Goal: Task Accomplishment & Management: Manage account settings

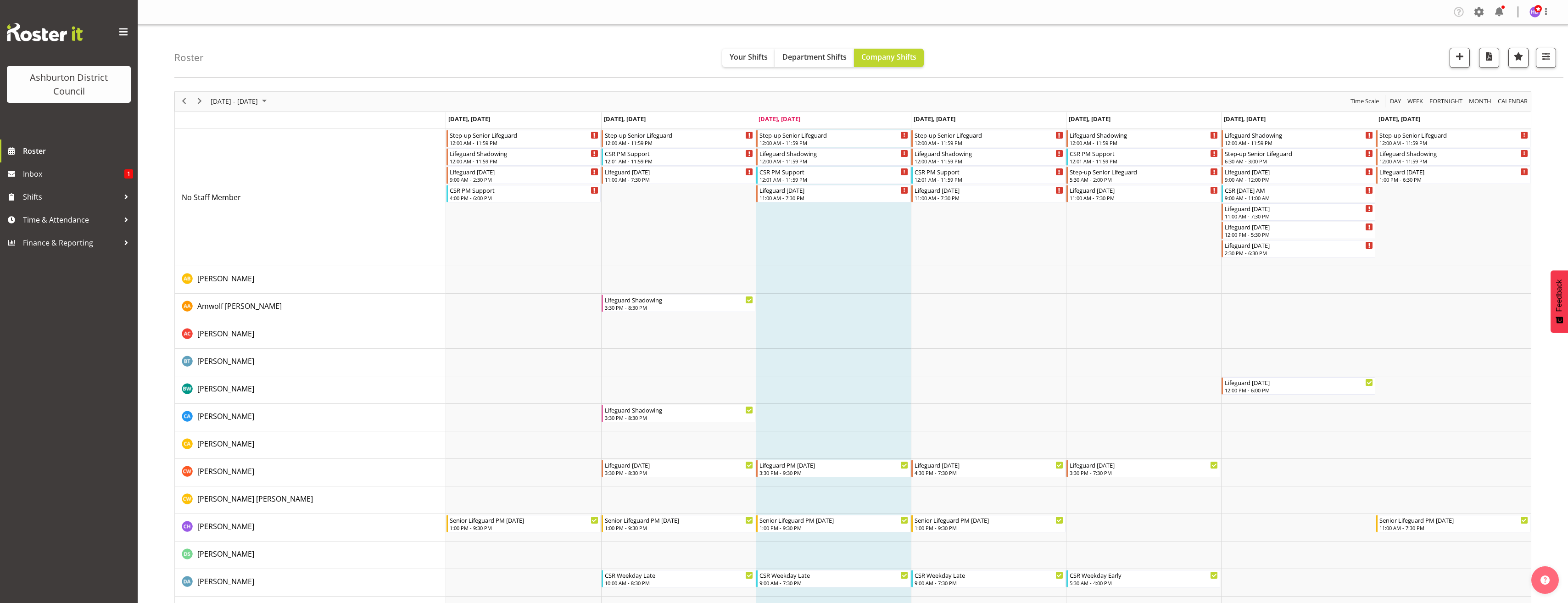
drag, startPoint x: 161, startPoint y: 398, endPoint x: 185, endPoint y: 411, distance: 27.3
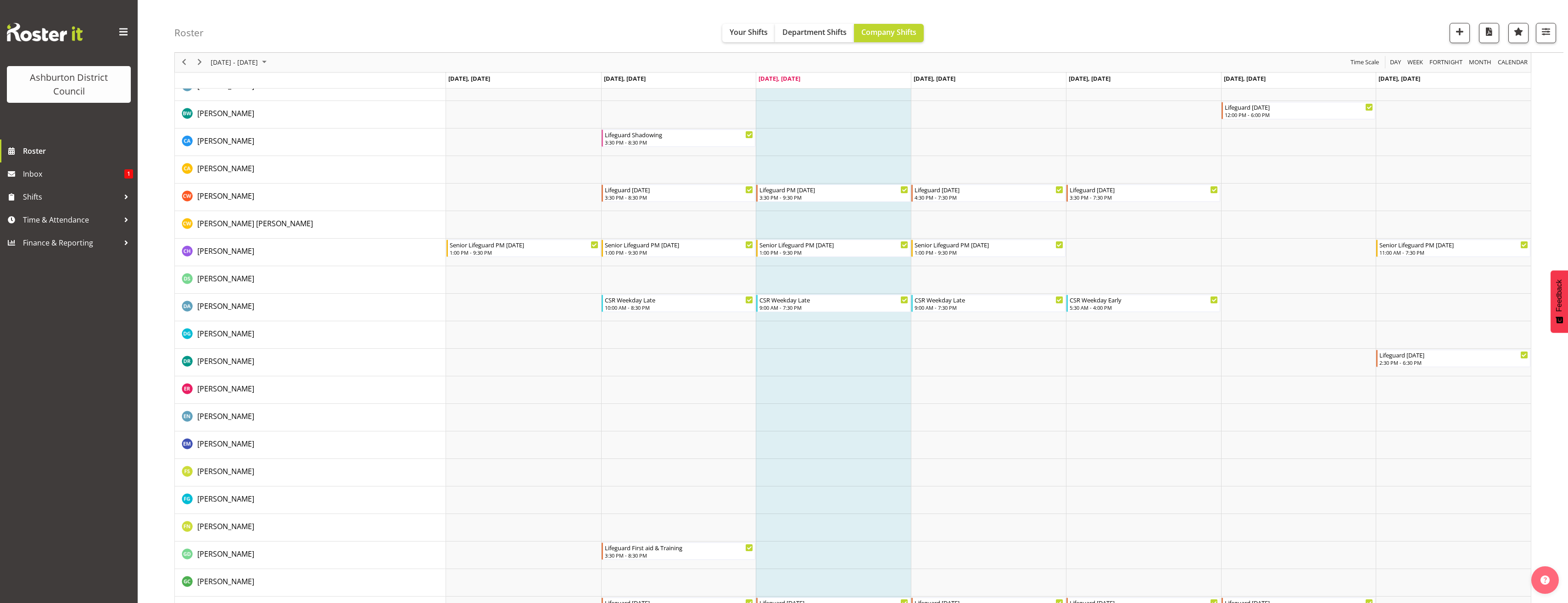
scroll to position [321, 0]
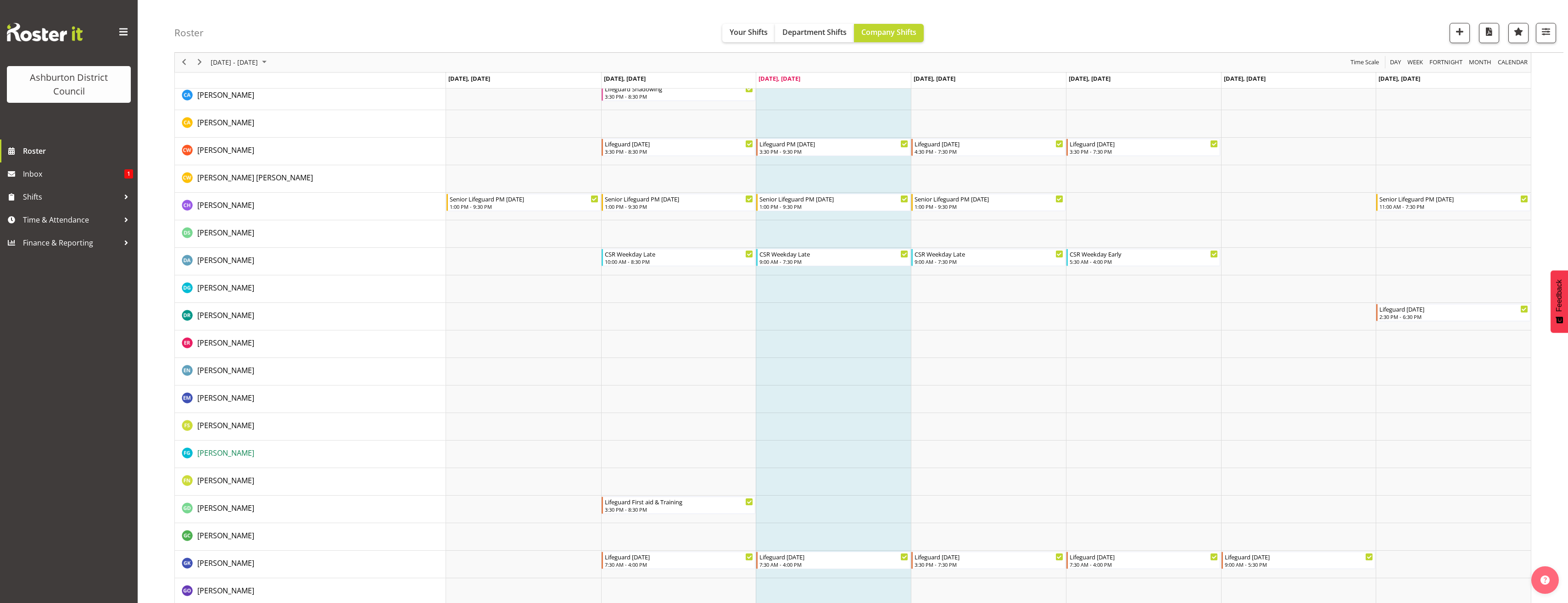
click at [224, 451] on span "Felix Glasner" at bounding box center [225, 453] width 57 height 10
click at [214, 425] on span "Fahima Safi" at bounding box center [225, 425] width 57 height 10
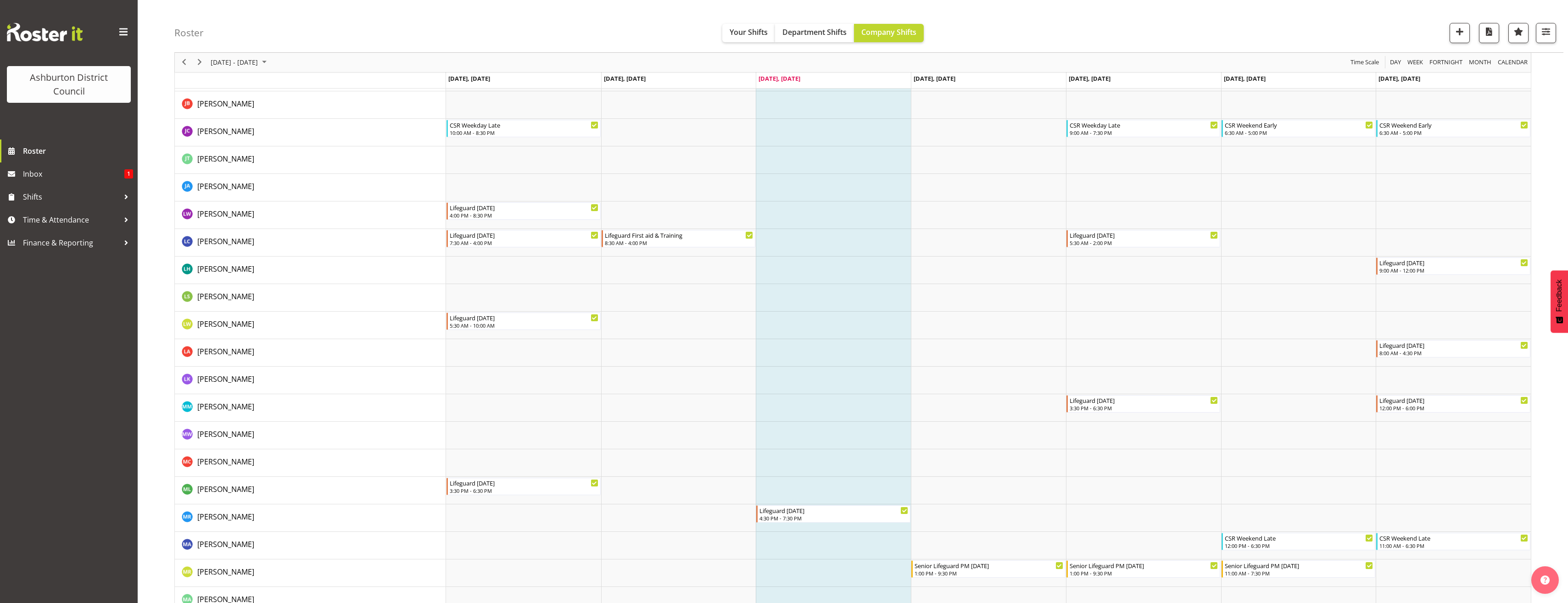
scroll to position [1147, 0]
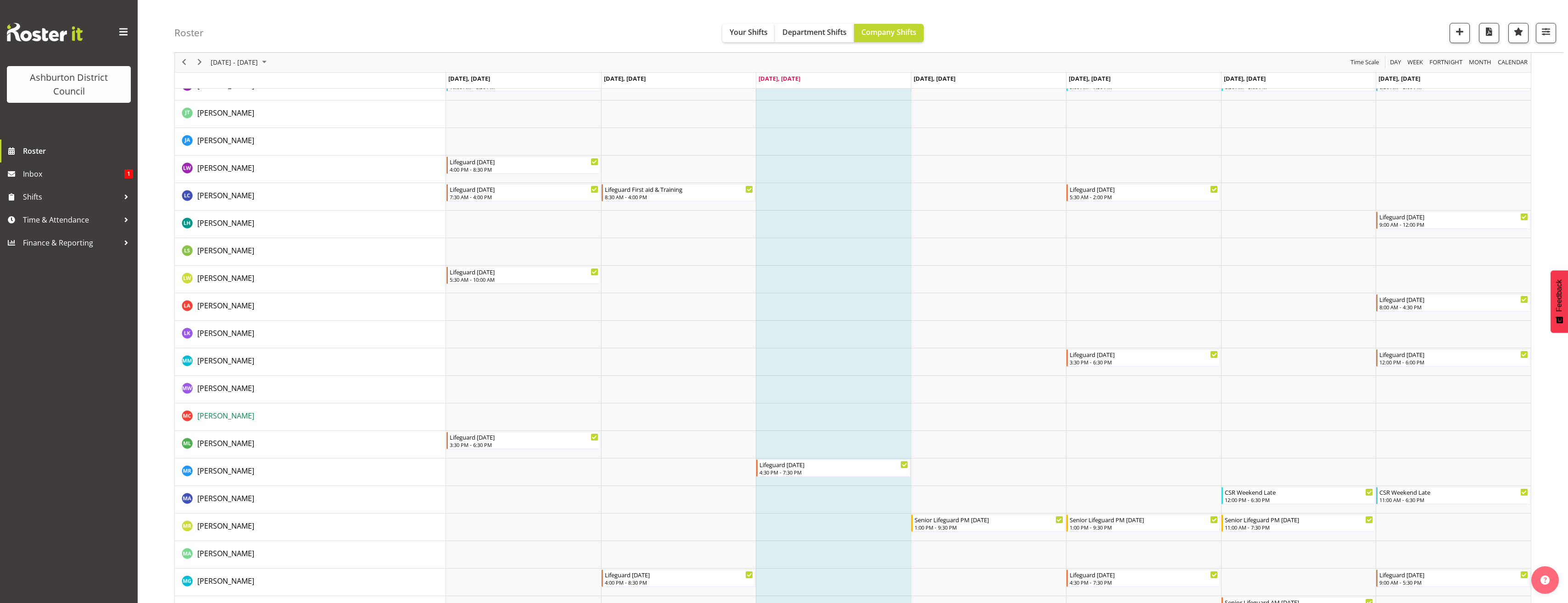
click at [251, 418] on span "Marguerite Conlan" at bounding box center [225, 416] width 57 height 10
click at [155, 493] on div "Roster Your Shifts Department Shifts Company Shifts 1 Locations Clear Art Galle…" at bounding box center [853, 16] width 1430 height 2276
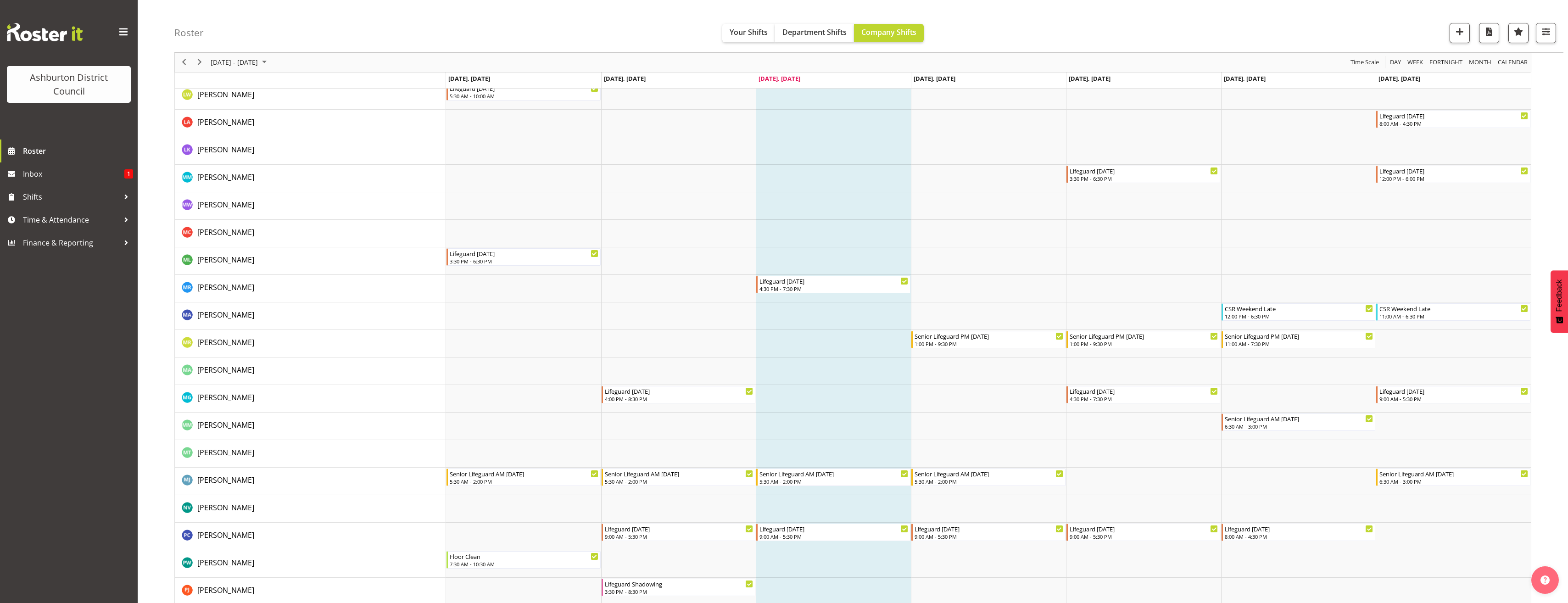
scroll to position [1606, 0]
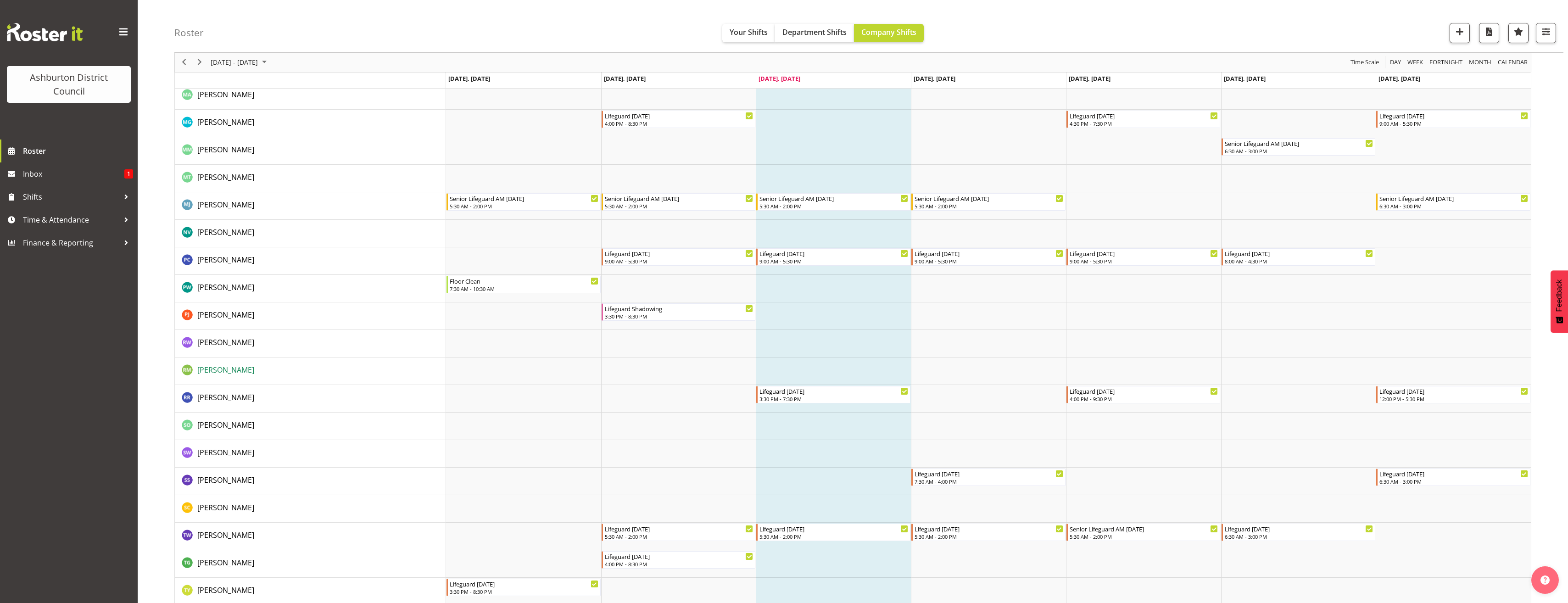
click at [229, 370] on span "Rose McKay" at bounding box center [225, 369] width 57 height 10
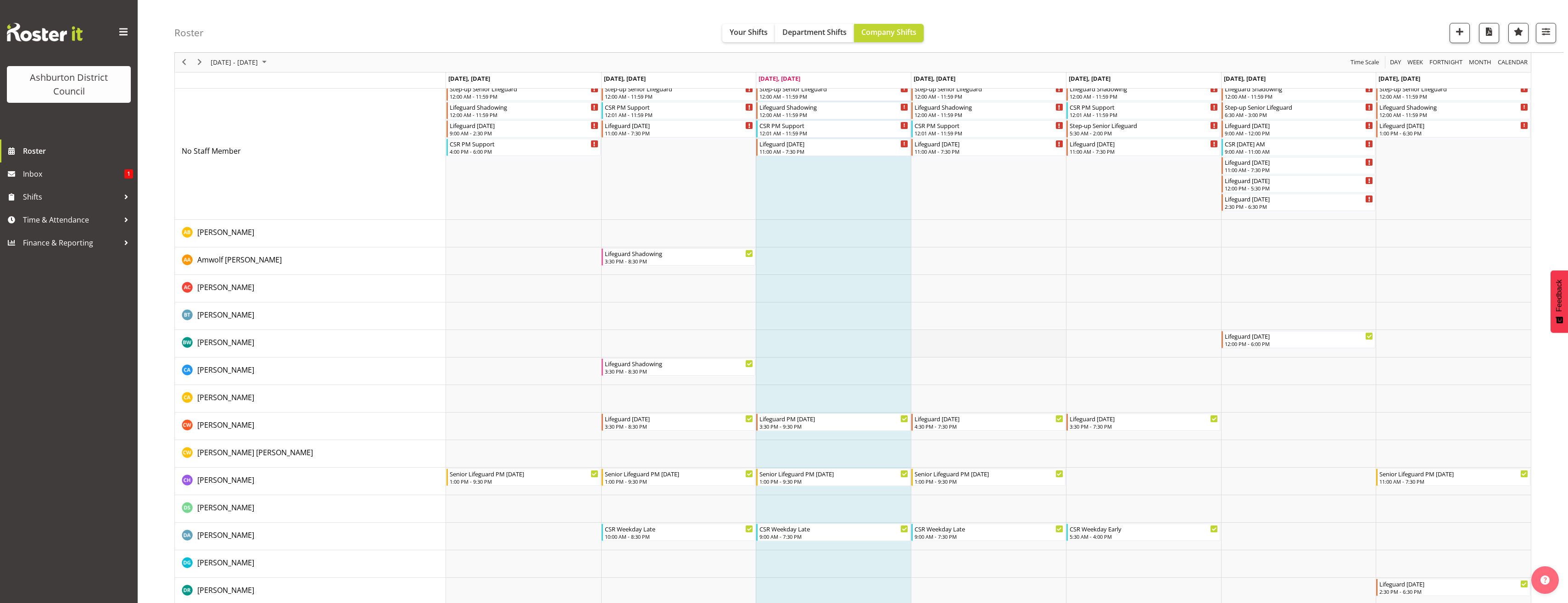
scroll to position [0, 0]
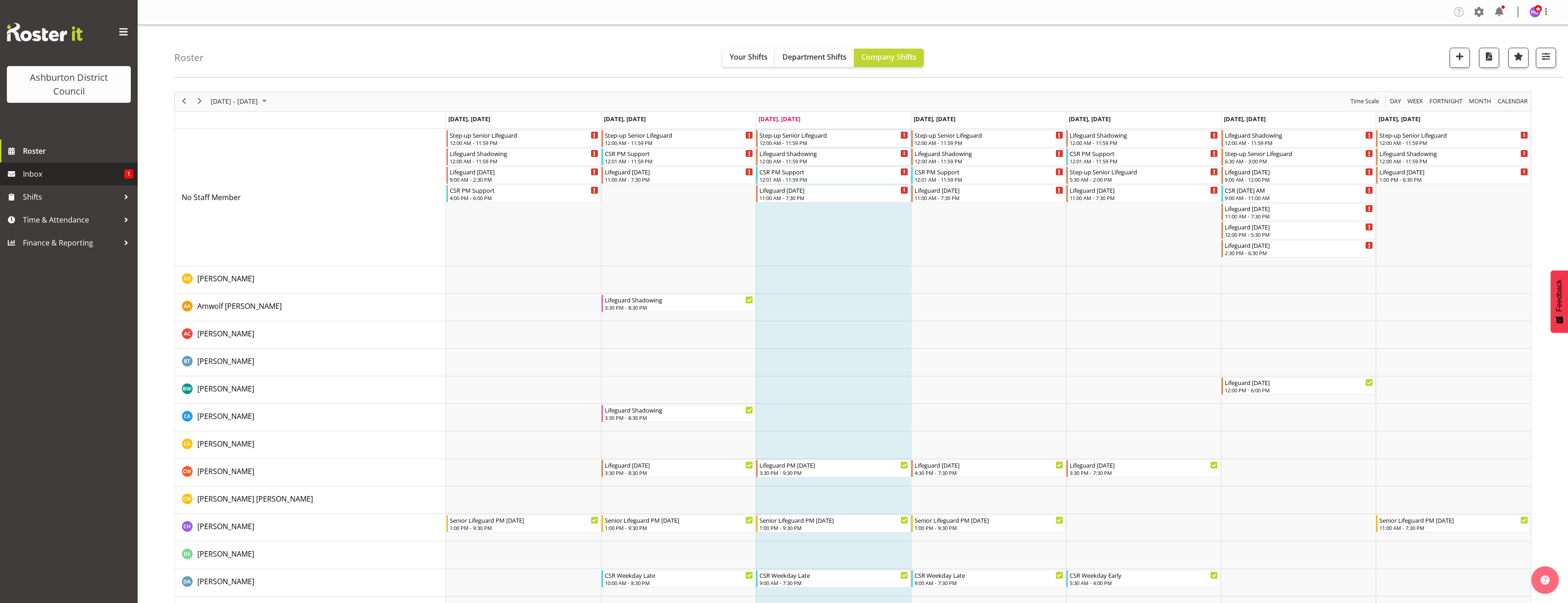
click at [105, 169] on span "Inbox" at bounding box center [74, 173] width 102 height 14
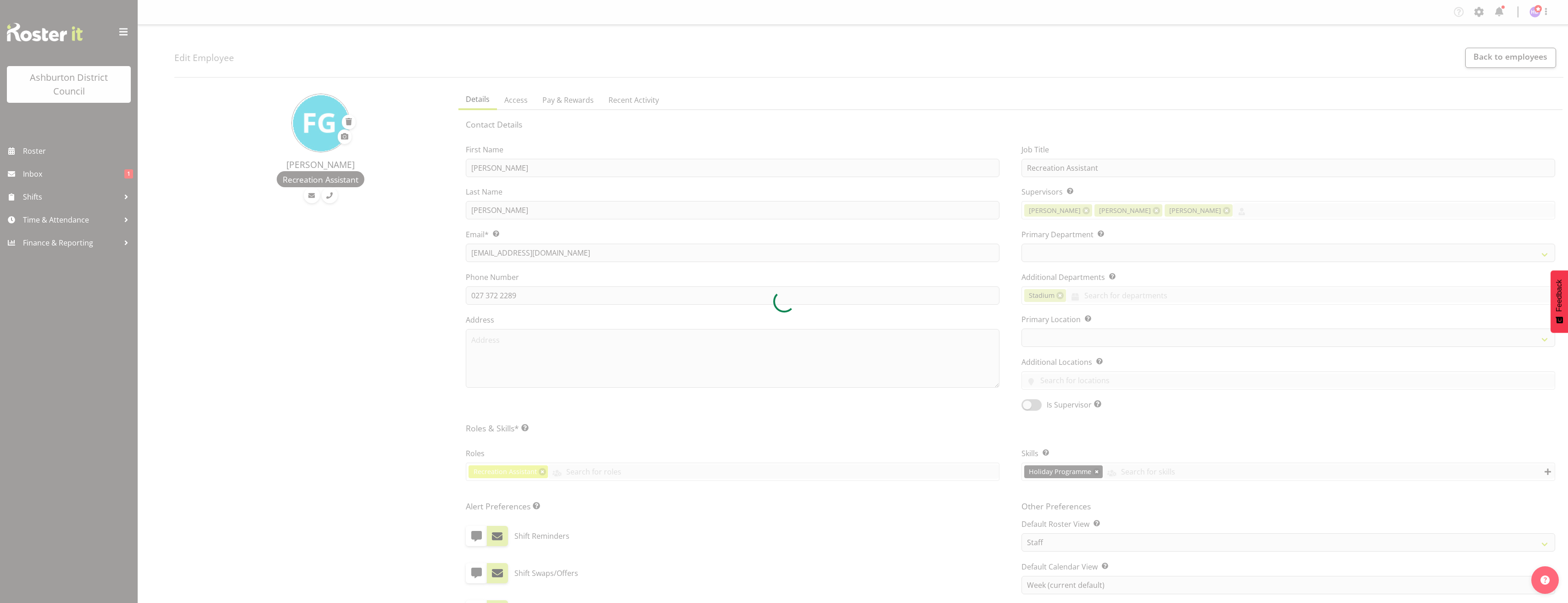
select select "TimelineWeek"
select select
select select "83"
select select "64"
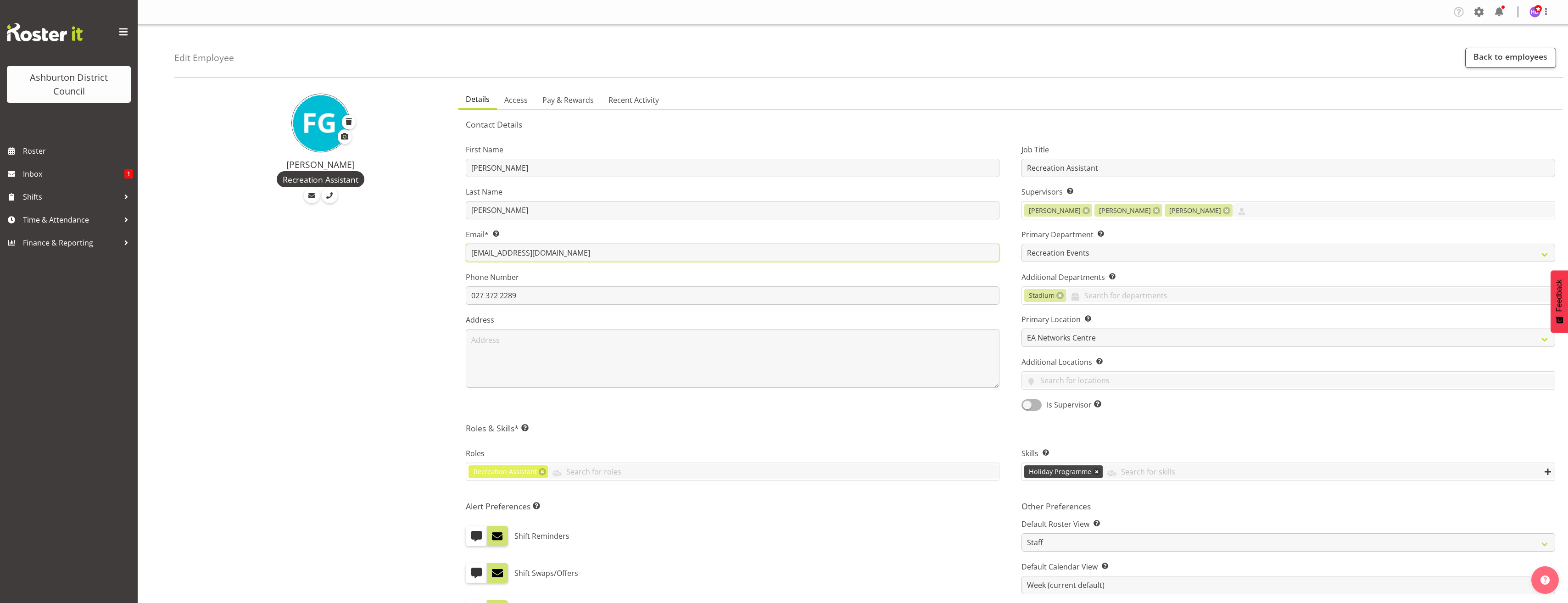
drag, startPoint x: 589, startPoint y: 257, endPoint x: 457, endPoint y: 253, distance: 132.1
click at [457, 253] on div "First Name Felix Last Name Glasner Email* This is a required field. felixglasne…" at bounding box center [732, 274] width 556 height 286
click at [332, 355] on div "Felix Glasner Recreation Assistant" at bounding box center [313, 462] width 279 height 756
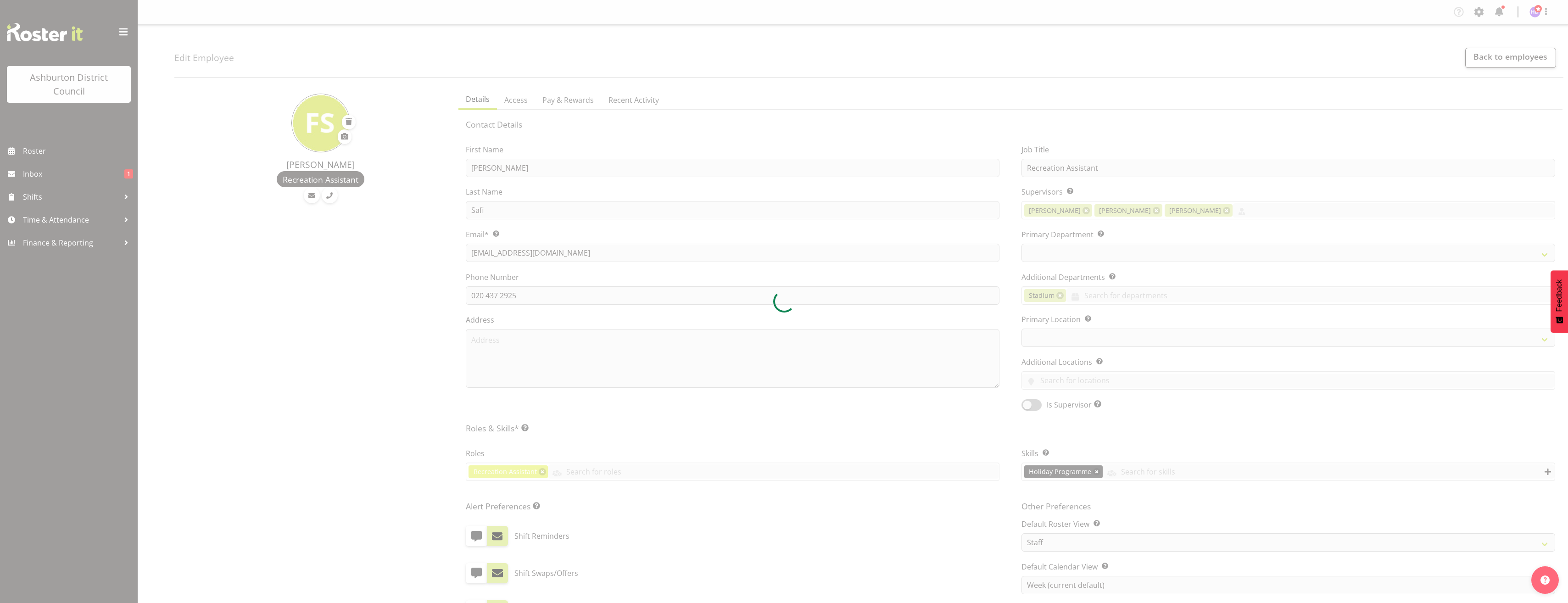
select select "TimelineWeek"
select select
select select "83"
select select "64"
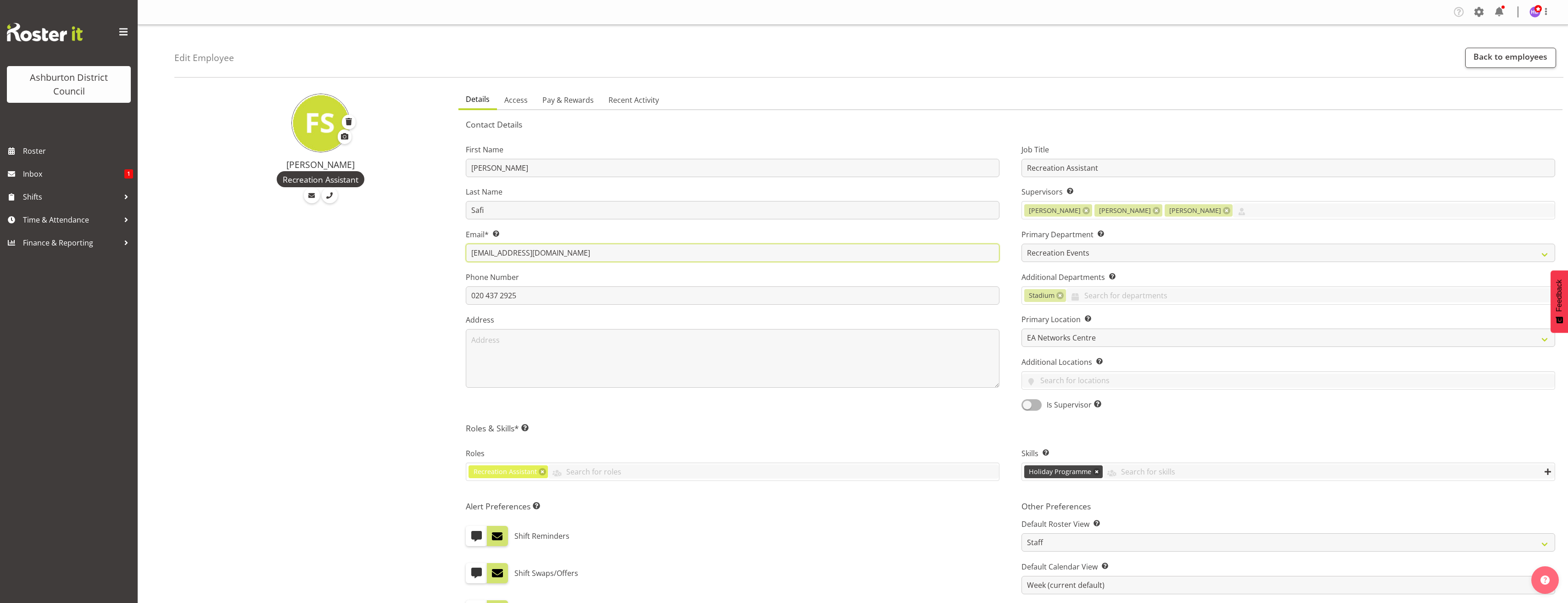
drag, startPoint x: 603, startPoint y: 253, endPoint x: 422, endPoint y: 256, distance: 181.0
click at [422, 256] on div "Fahima Safi Recreation Assistant Details Access Pay & Rewards Recent Activity C…" at bounding box center [871, 462] width 1394 height 756
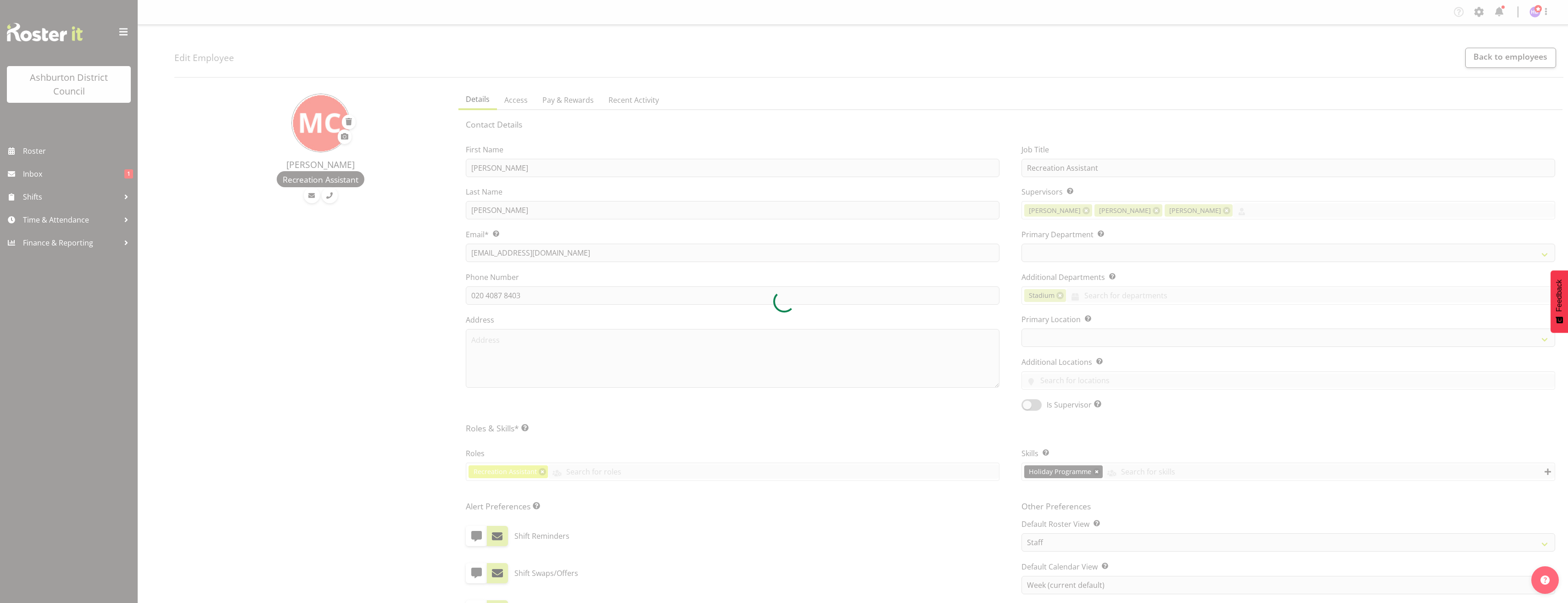
select select "TimelineWeek"
select select
select select "83"
select select "64"
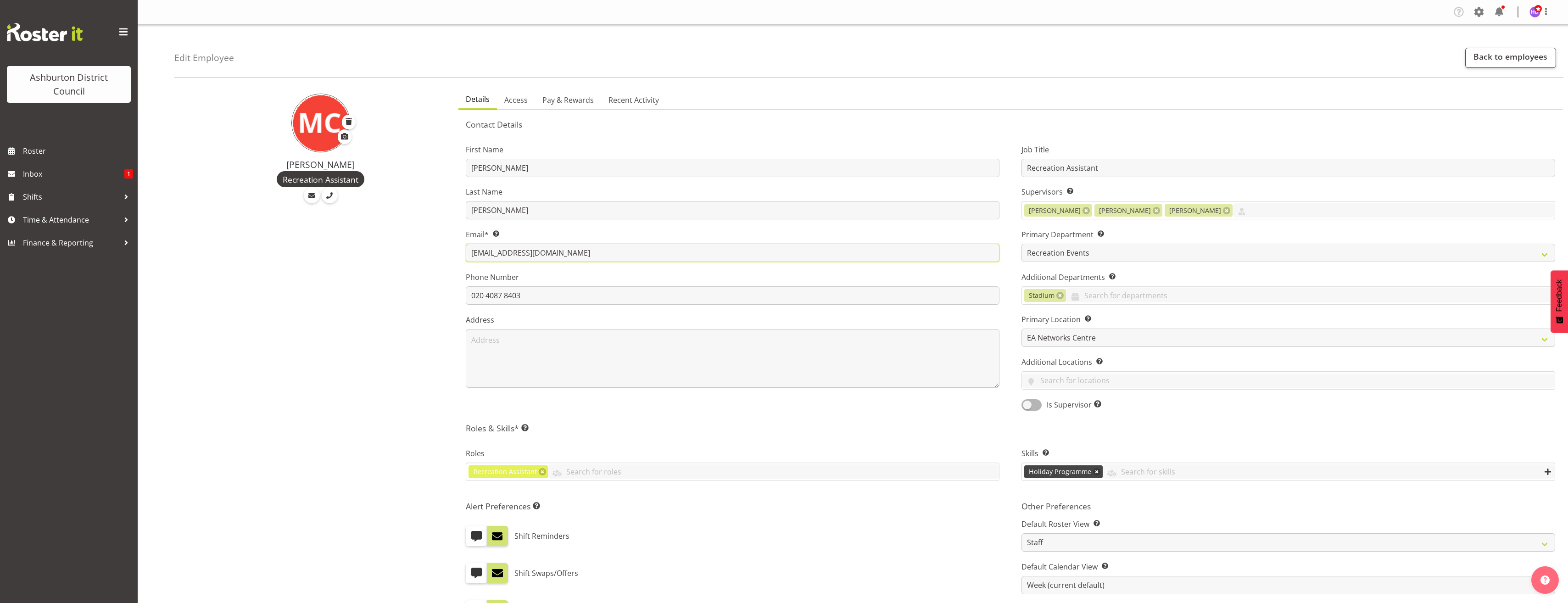
click at [608, 256] on input "maggieconlan7@gmail.com" at bounding box center [732, 253] width 534 height 18
drag, startPoint x: 573, startPoint y: 257, endPoint x: 429, endPoint y: 254, distance: 144.0
click at [429, 254] on div "Marguerite Conlan Recreation Assistant Details Access Pay & Rewards Recent Acti…" at bounding box center [871, 462] width 1394 height 756
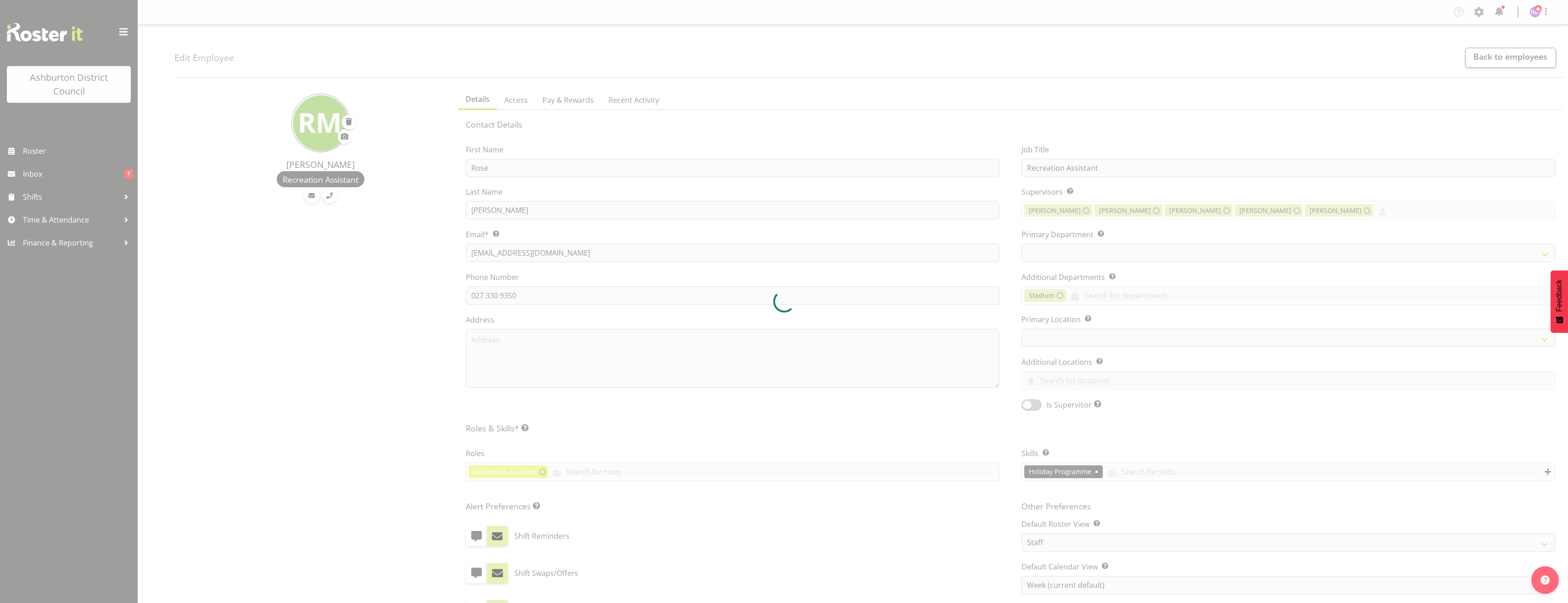
select select "TimelineWeek"
select select
select select "83"
select select "64"
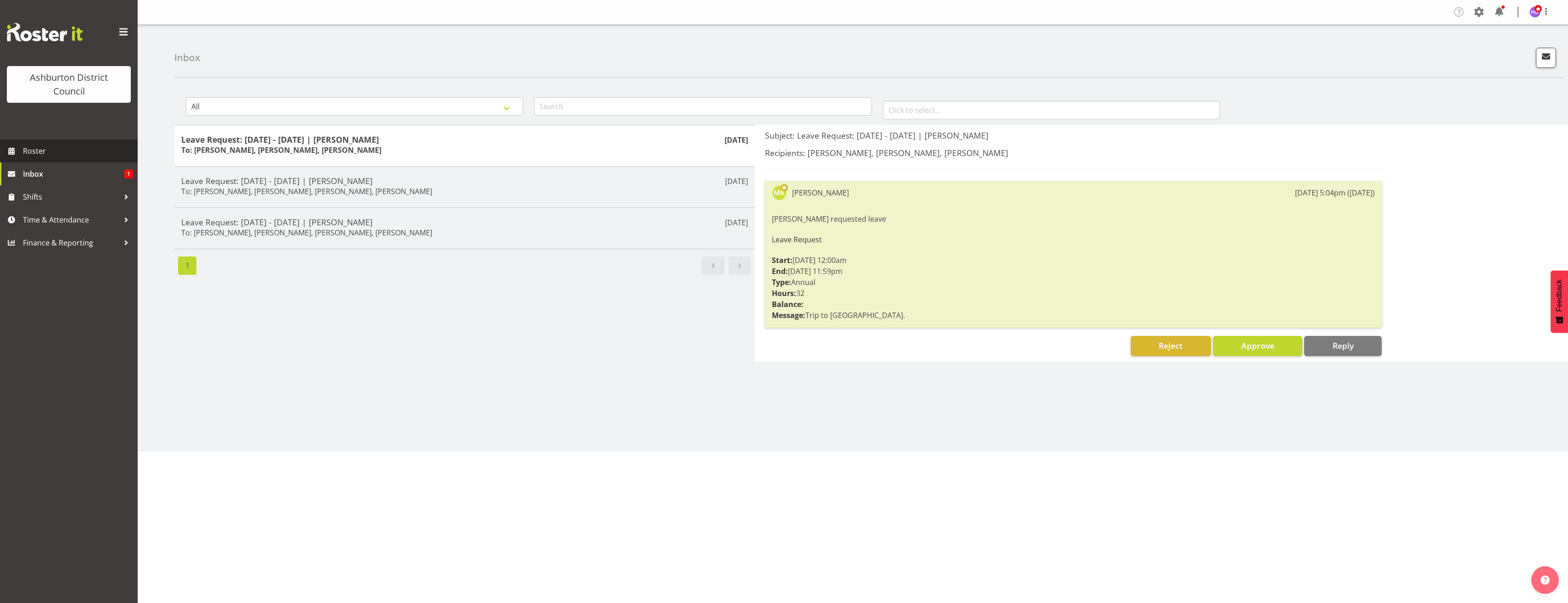
click at [99, 152] on span "Roster" at bounding box center [78, 151] width 110 height 14
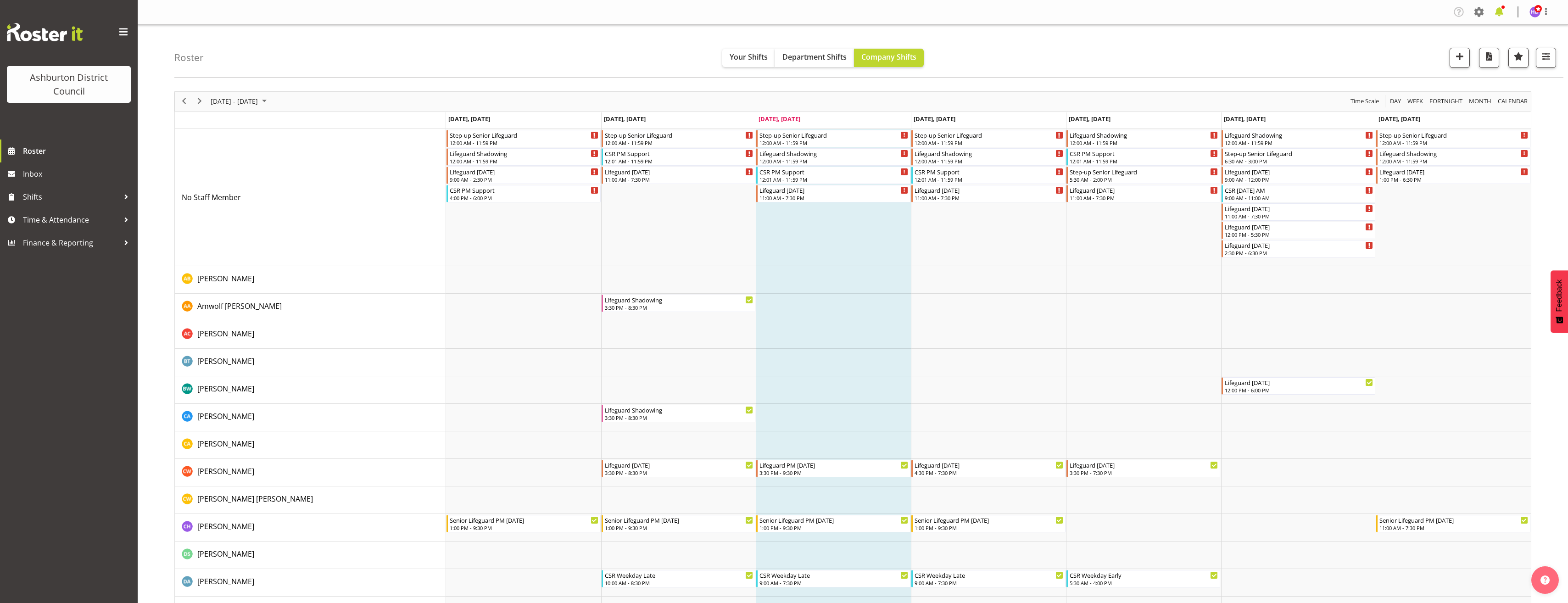
click at [1501, 12] on span at bounding box center [1499, 12] width 15 height 15
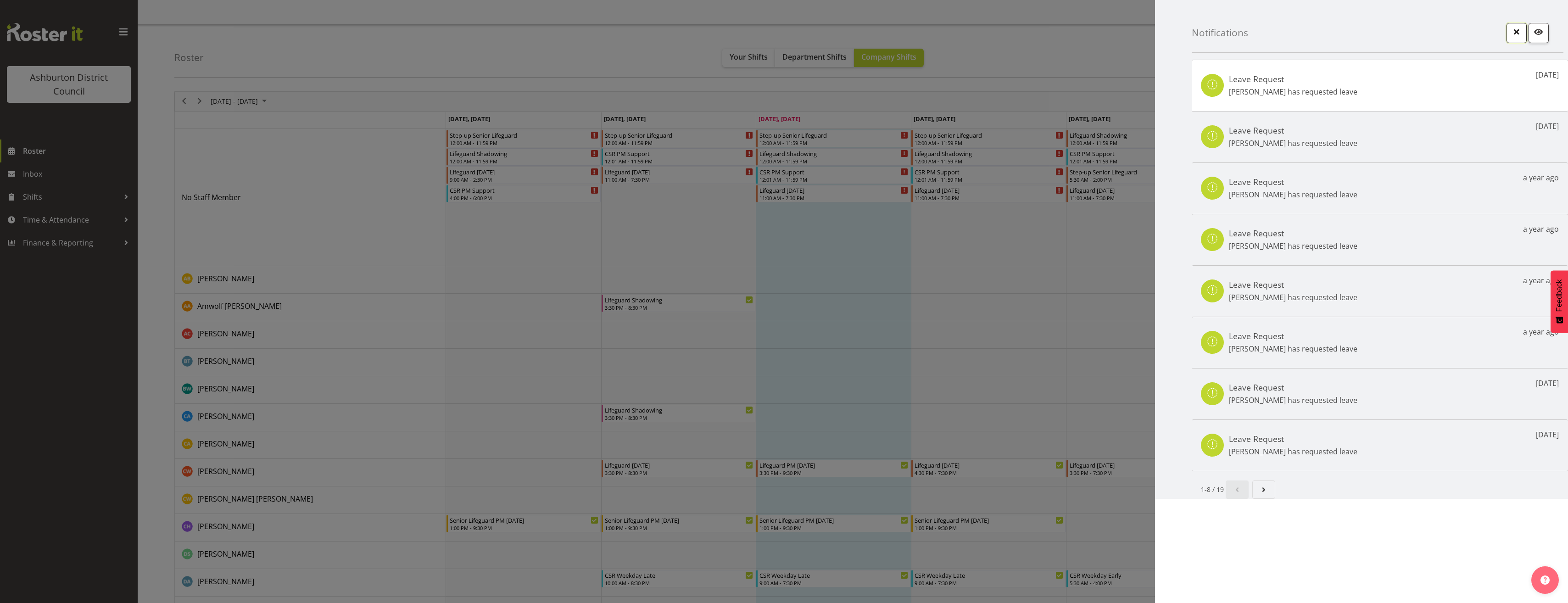
click at [1517, 31] on span "button" at bounding box center [1517, 32] width 12 height 12
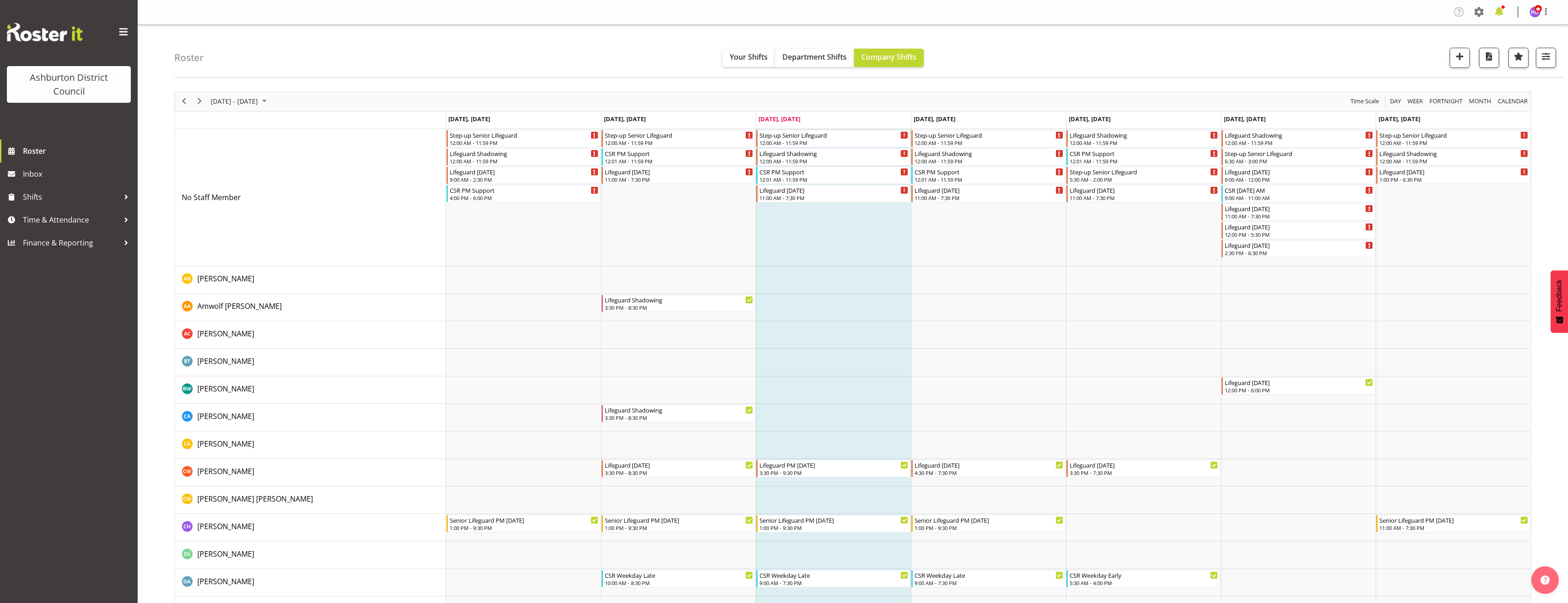
click at [1500, 15] on span at bounding box center [1499, 12] width 15 height 15
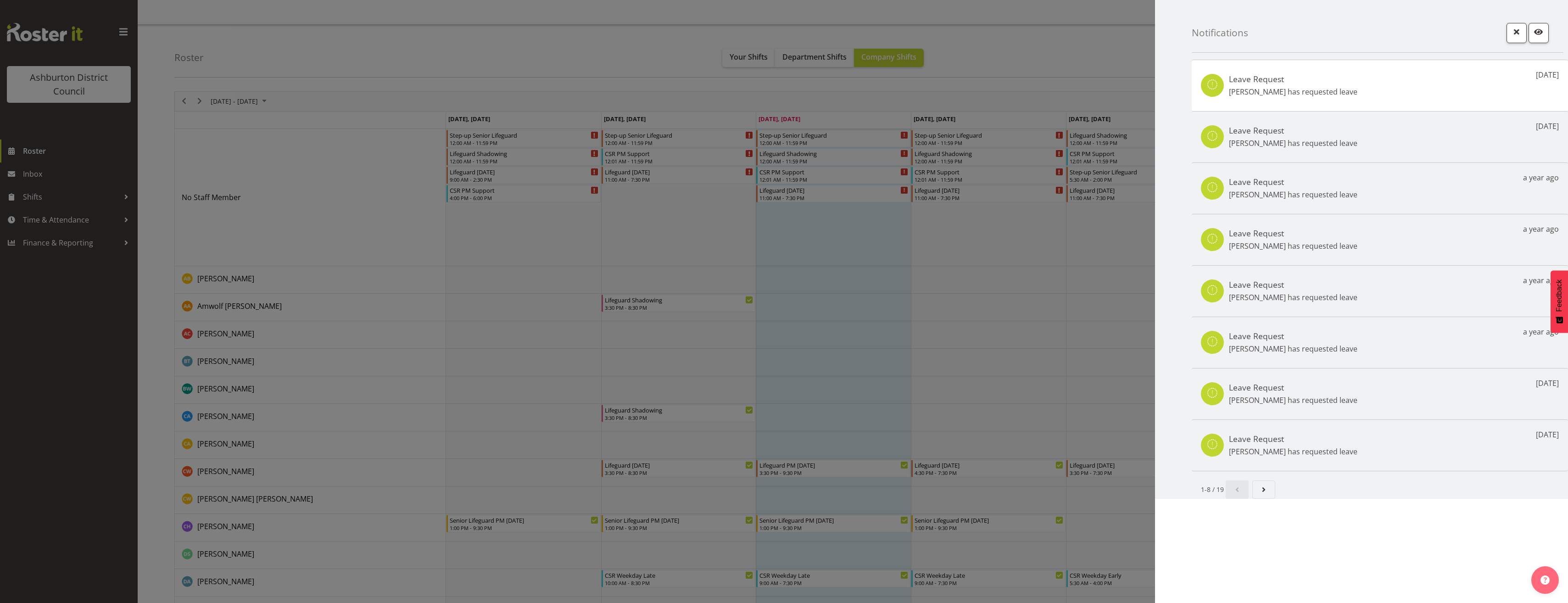
click at [1392, 103] on div "Leave Request Megan Rutter has requested leave 5 days ago" at bounding box center [1380, 85] width 376 height 51
click at [1520, 35] on span "button" at bounding box center [1517, 32] width 12 height 12
